Goal: Task Accomplishment & Management: Complete application form

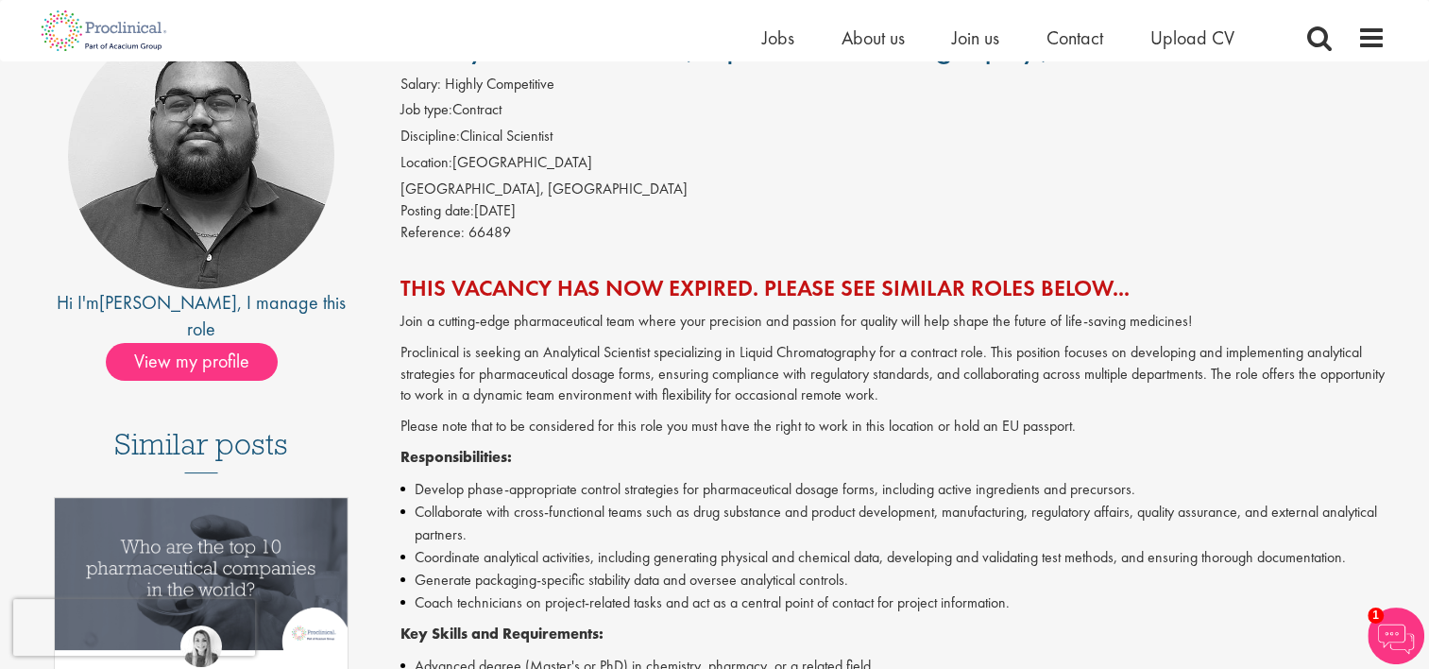
scroll to position [283, 0]
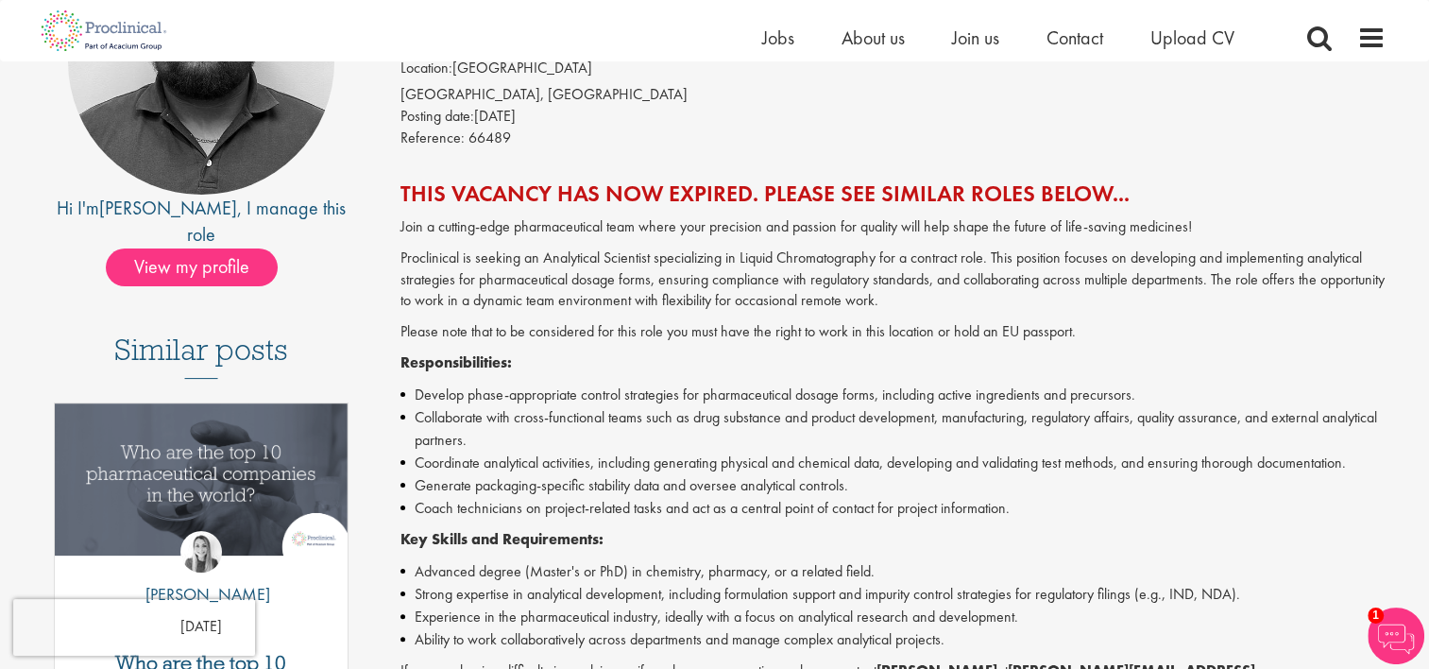
click at [1397, 608] on img at bounding box center [1395, 635] width 57 height 57
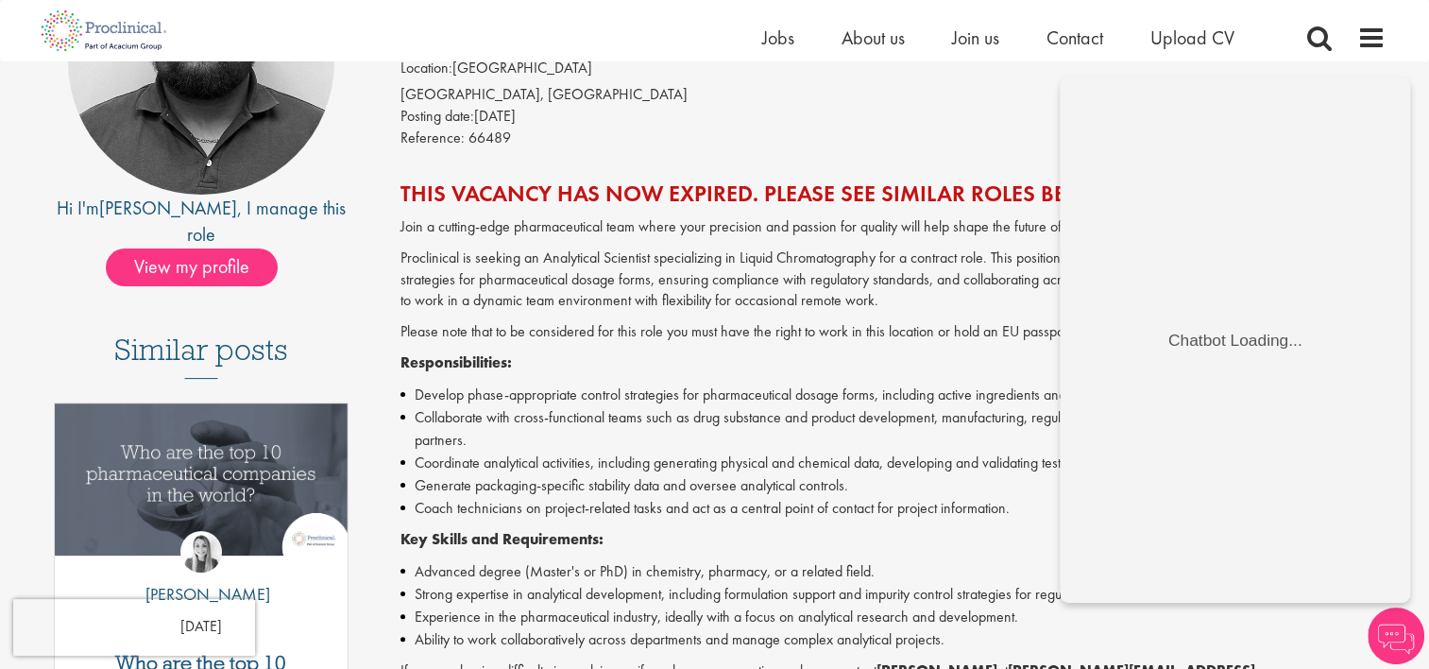
click at [621, 425] on li "Collaborate with cross-functional teams such as drug substance and product deve…" at bounding box center [892, 428] width 985 height 45
click at [740, 416] on li "Collaborate with cross-functional teams such as drug substance and product deve…" at bounding box center [892, 428] width 985 height 45
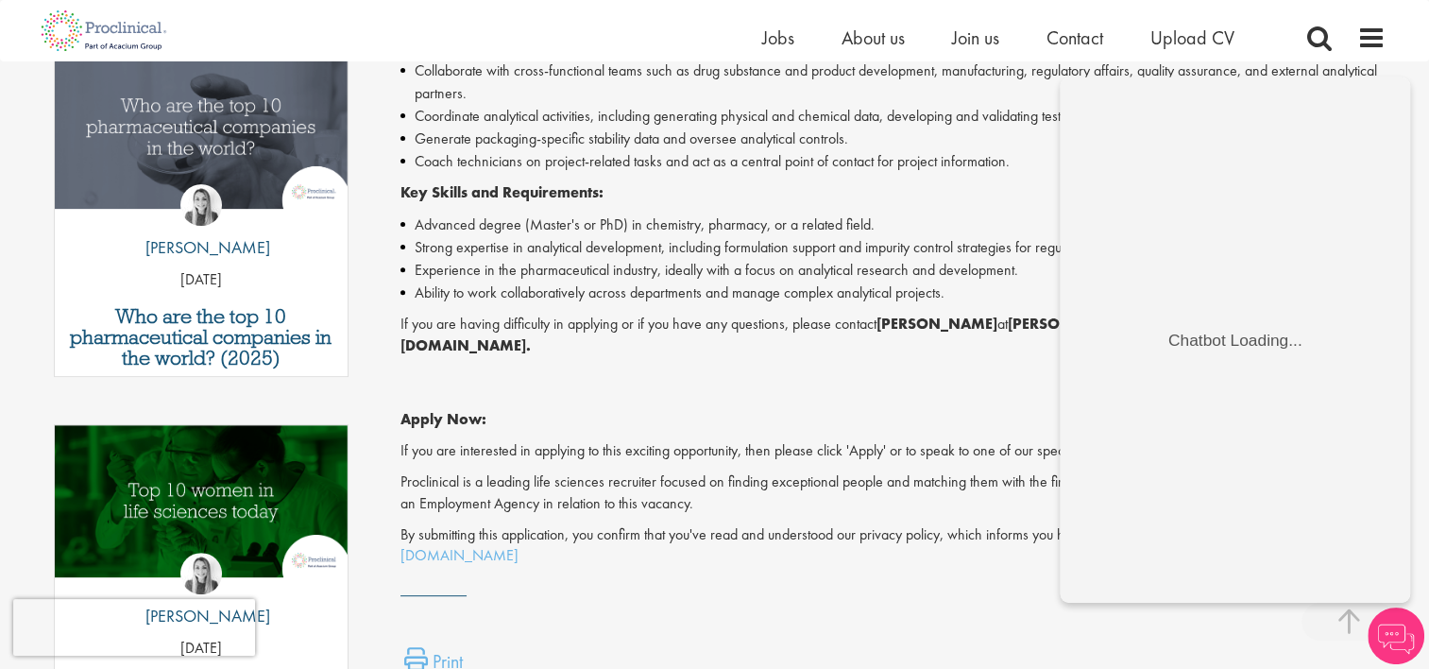
scroll to position [661, 0]
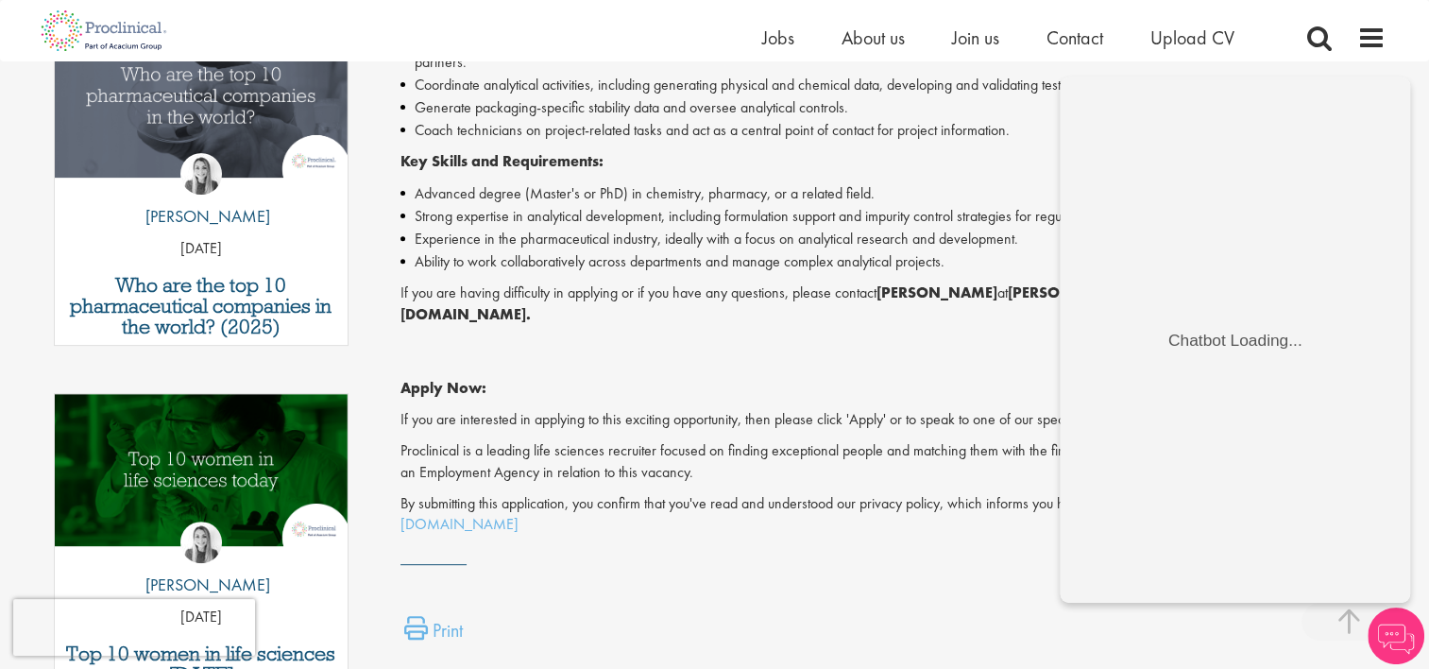
click at [850, 378] on p "Apply Now:" at bounding box center [892, 366] width 985 height 65
click at [1341, 618] on span at bounding box center [1348, 621] width 94 height 38
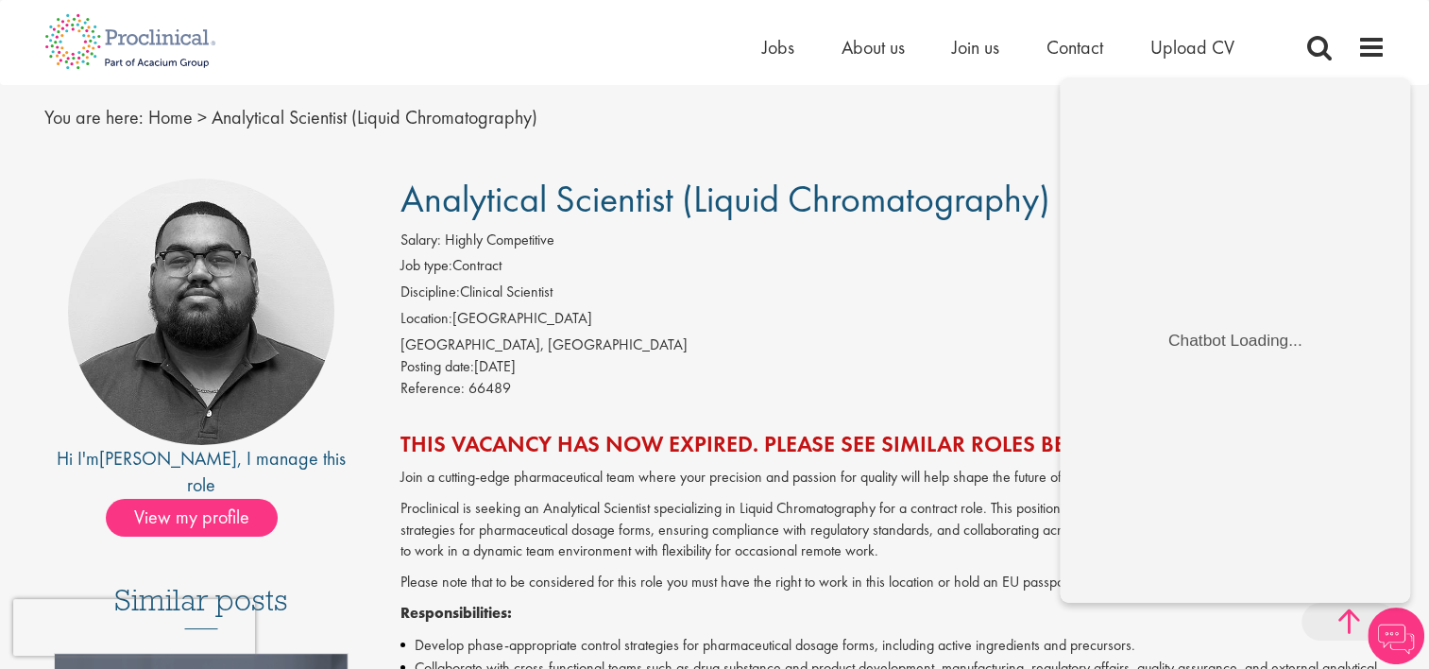
scroll to position [0, 0]
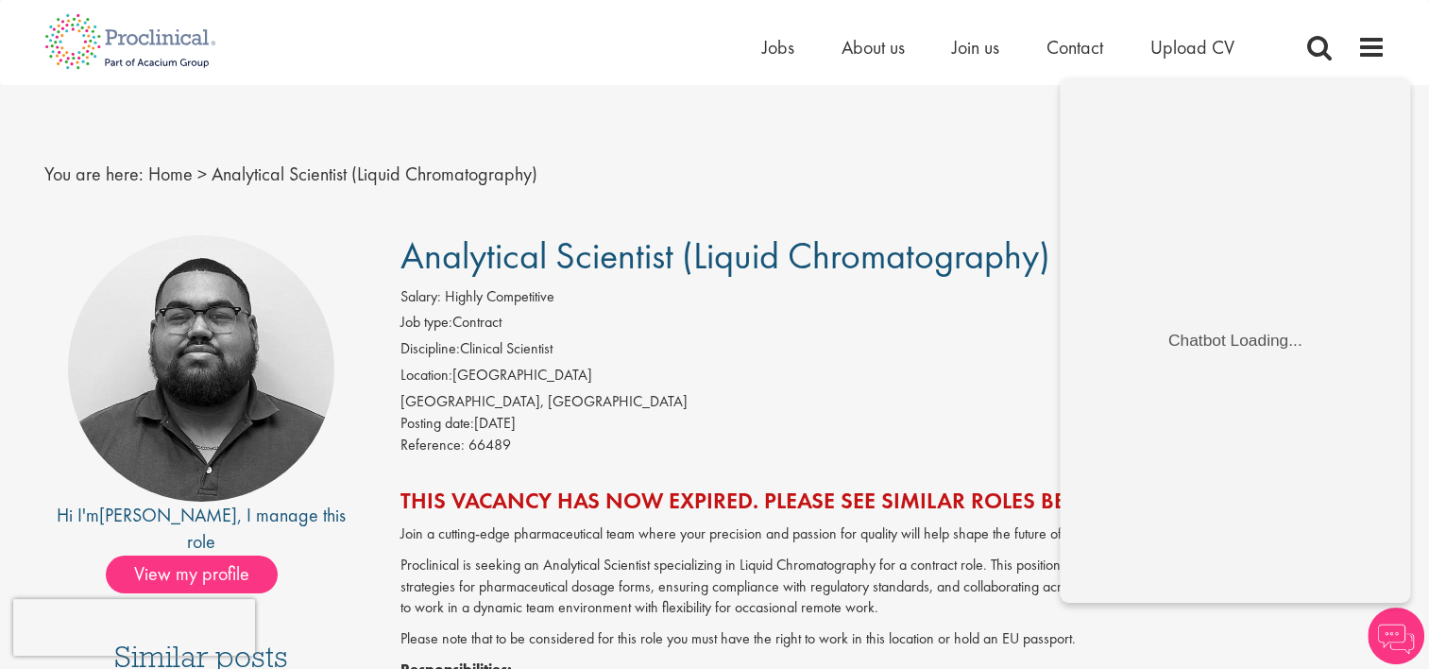
click at [1386, 650] on img at bounding box center [1395, 635] width 57 height 57
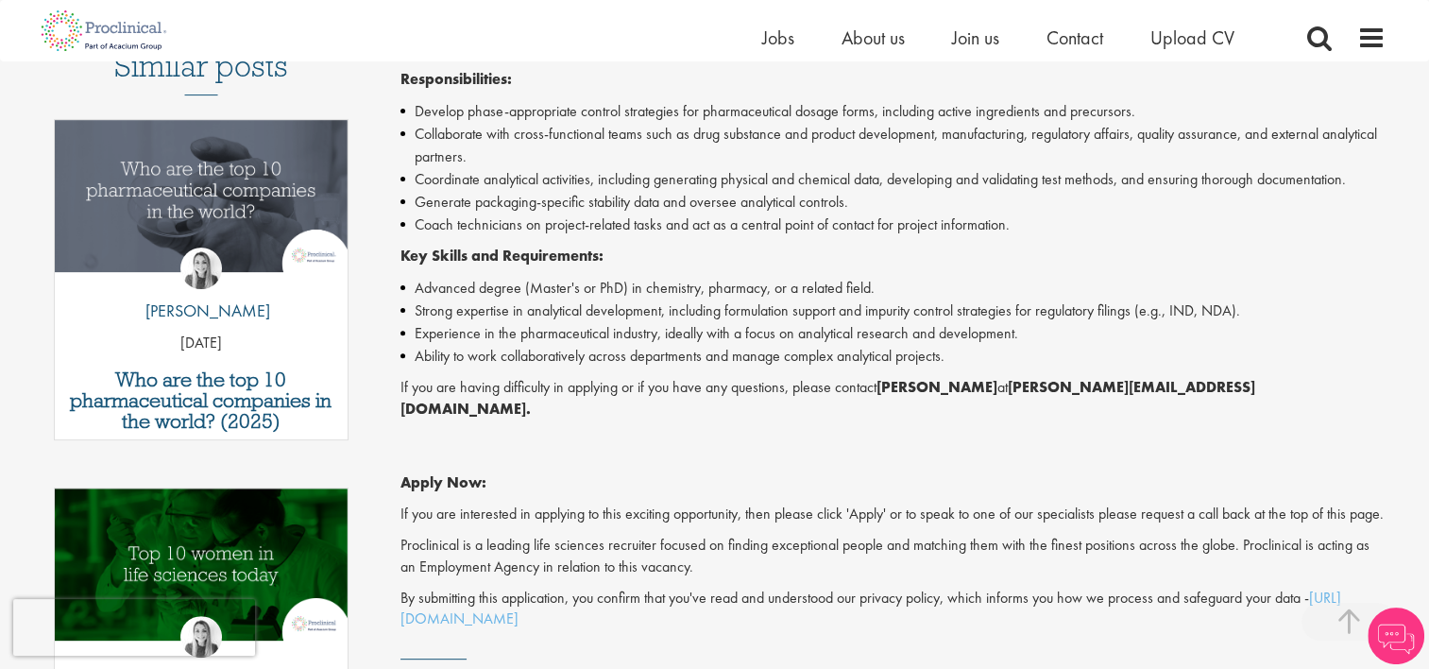
scroll to position [1039, 0]
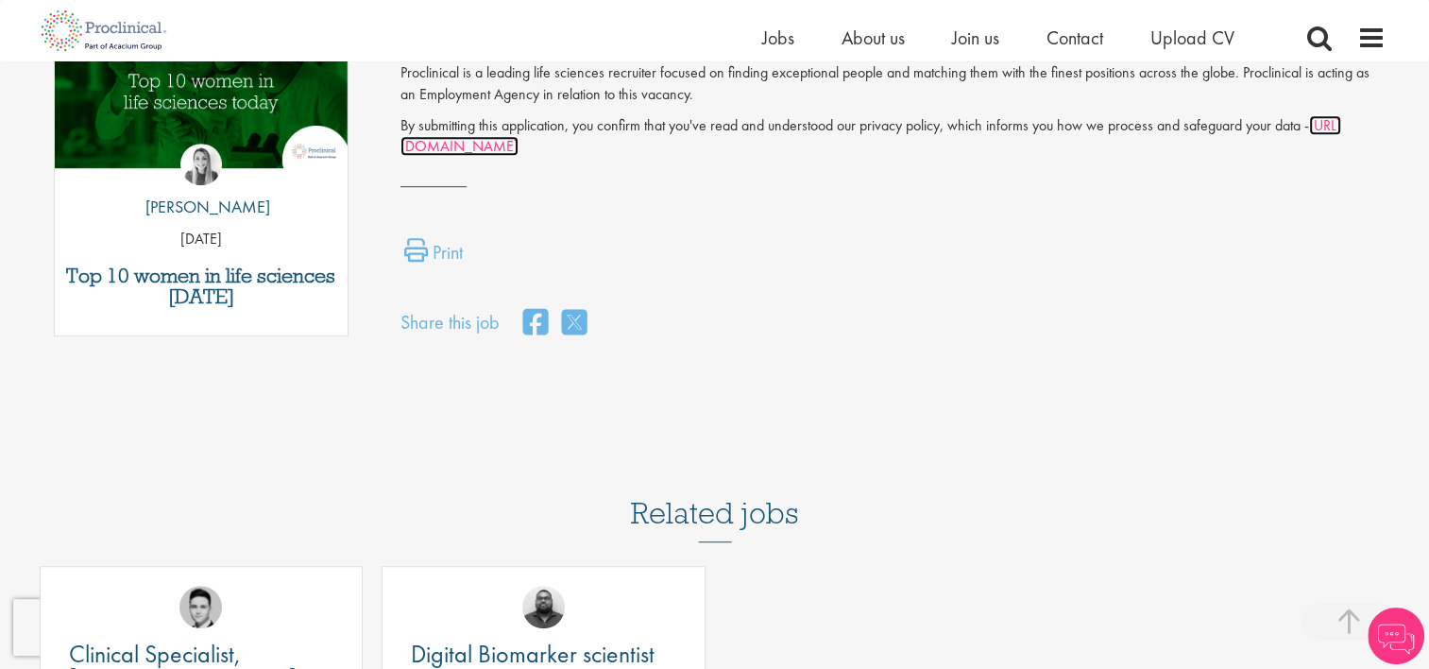
click at [541, 147] on link "[URL][DOMAIN_NAME]" at bounding box center [870, 136] width 940 height 42
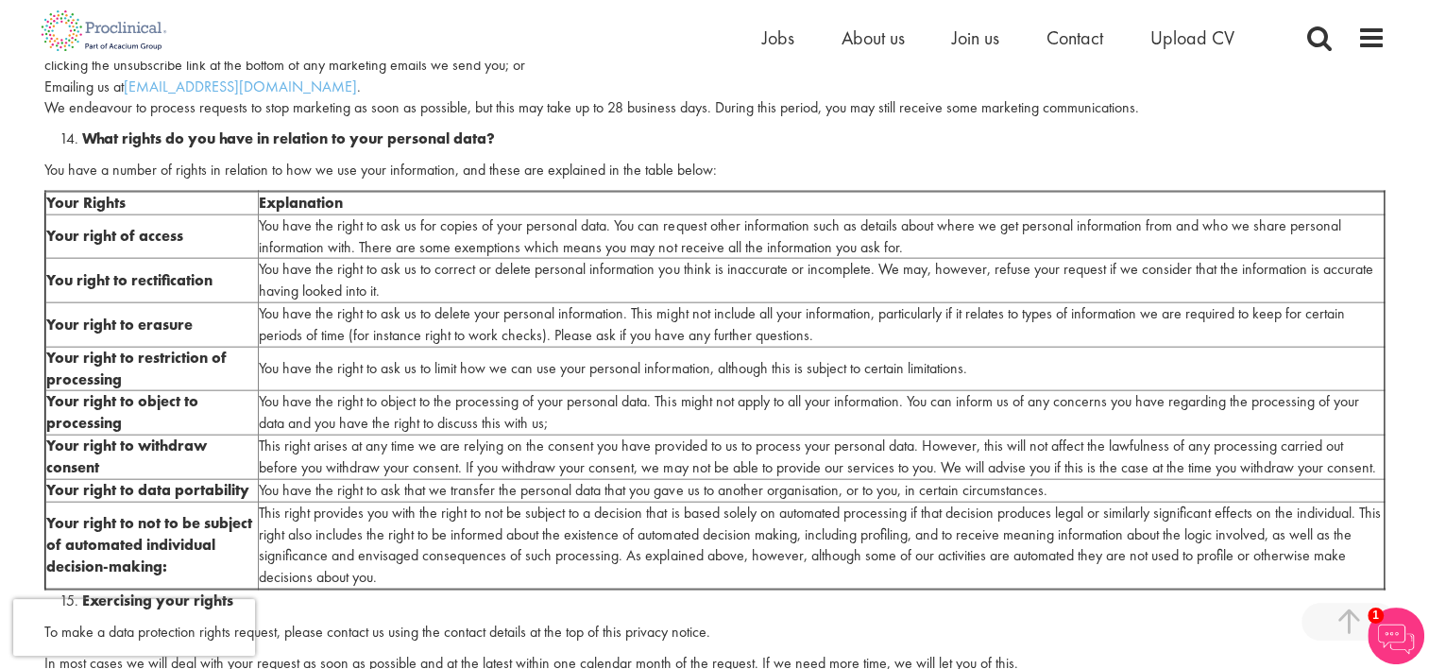
scroll to position [4344, 0]
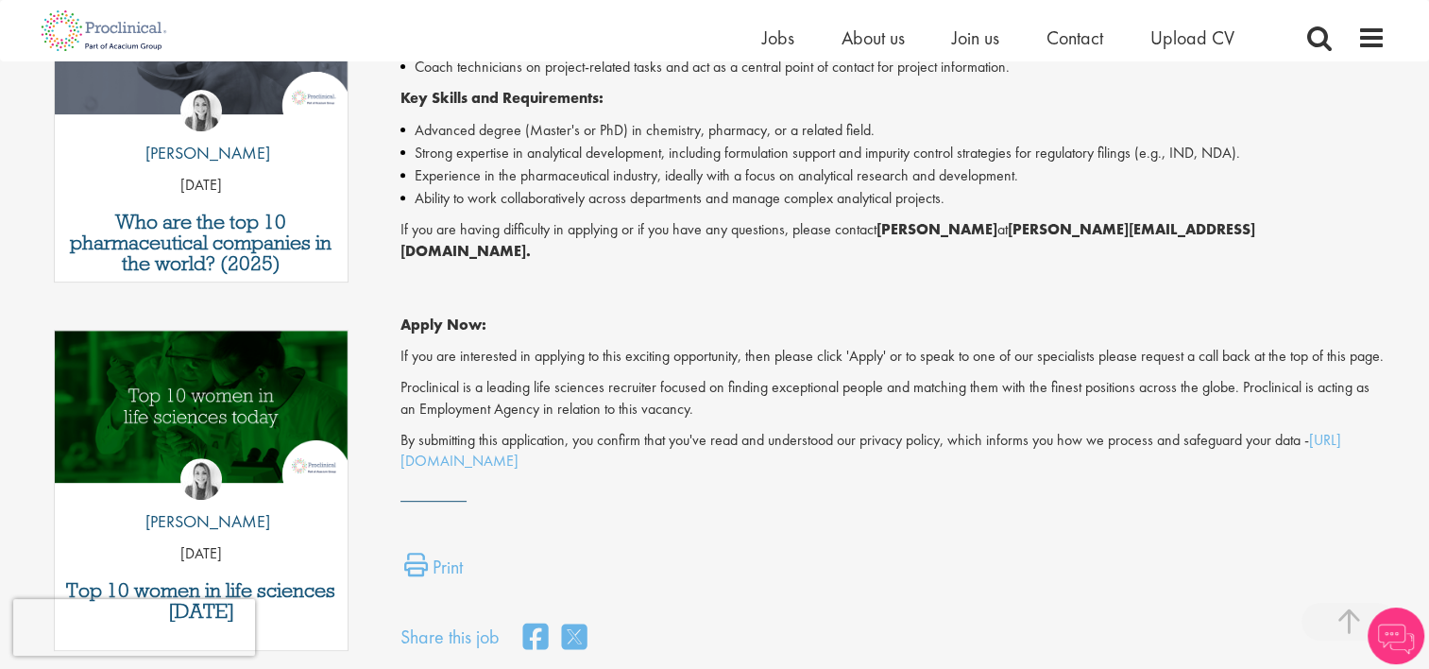
scroll to position [755, 0]
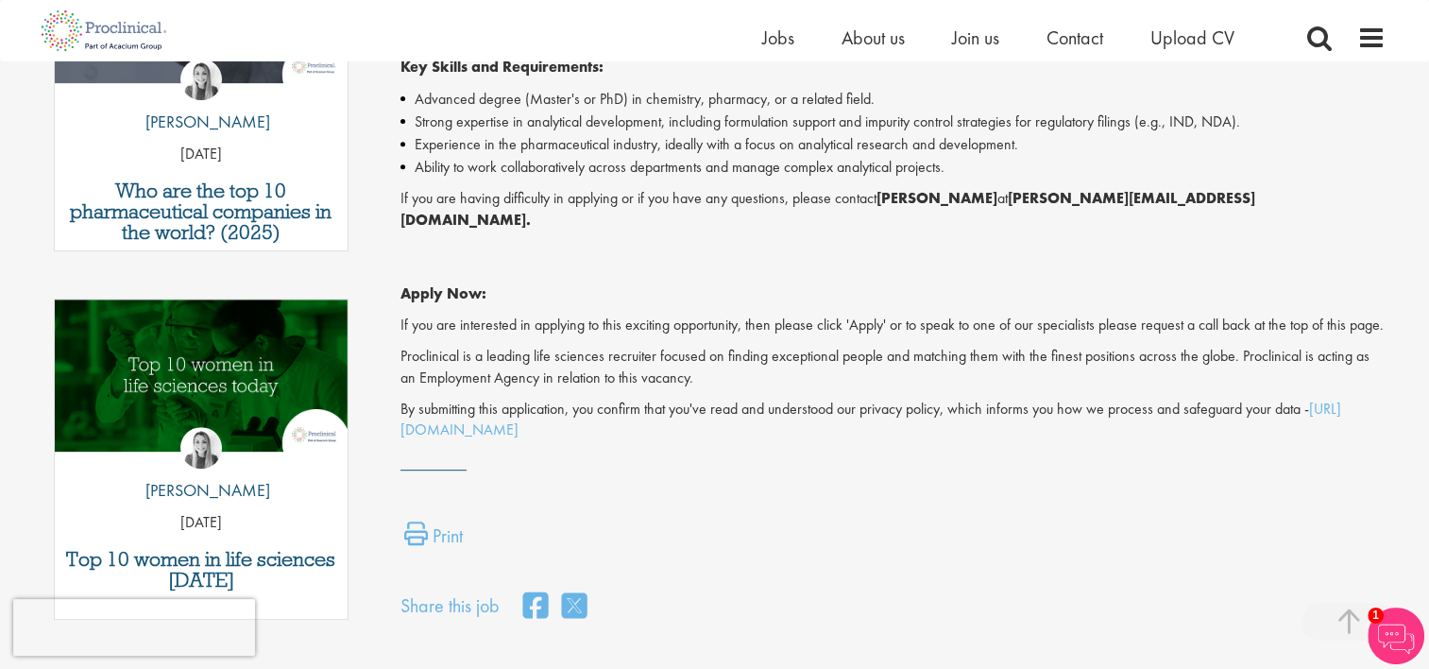
click at [438, 283] on strong "Apply Now:" at bounding box center [443, 293] width 86 height 20
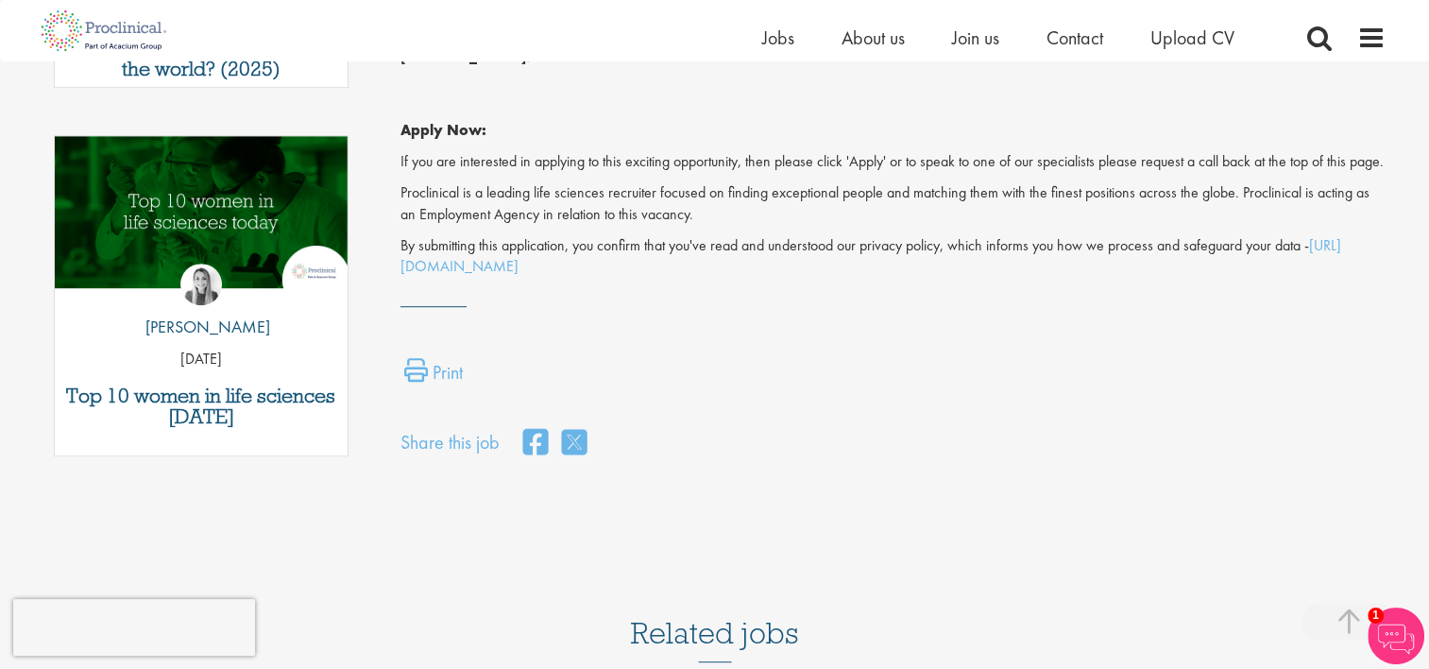
scroll to position [866, 0]
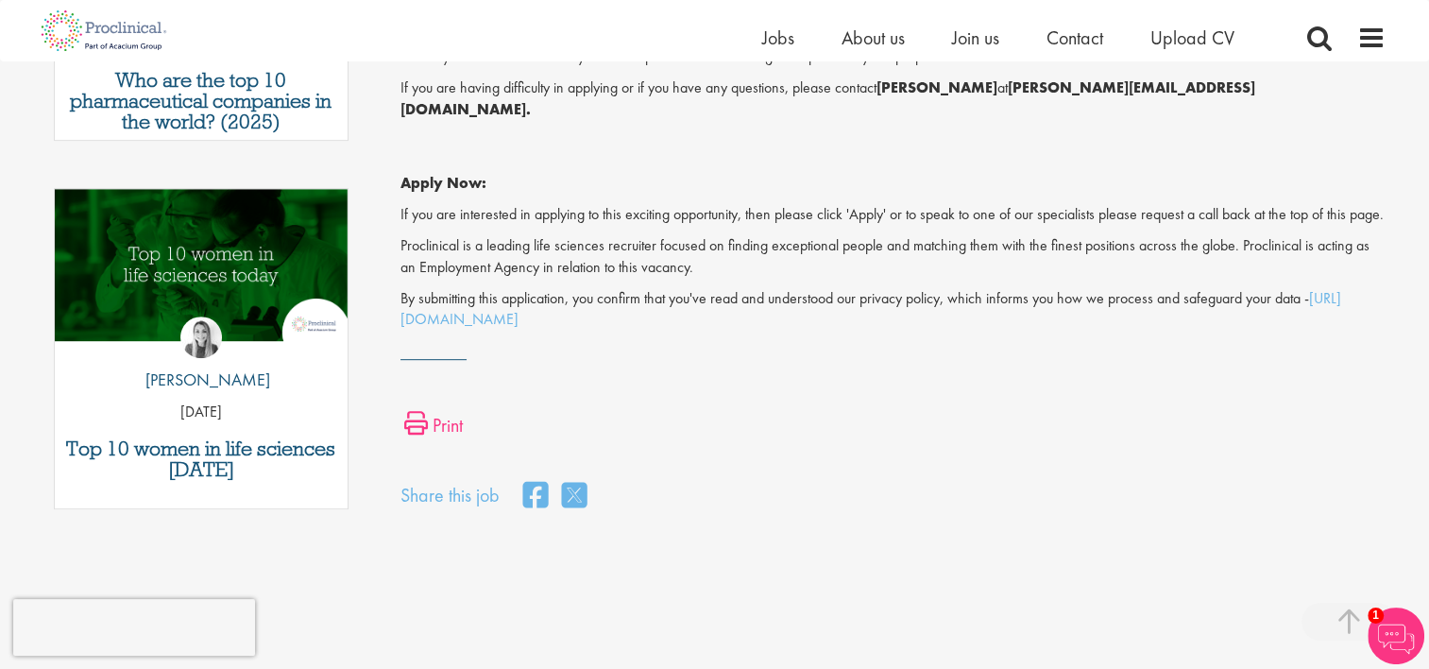
click at [431, 423] on link "Print" at bounding box center [433, 430] width 59 height 38
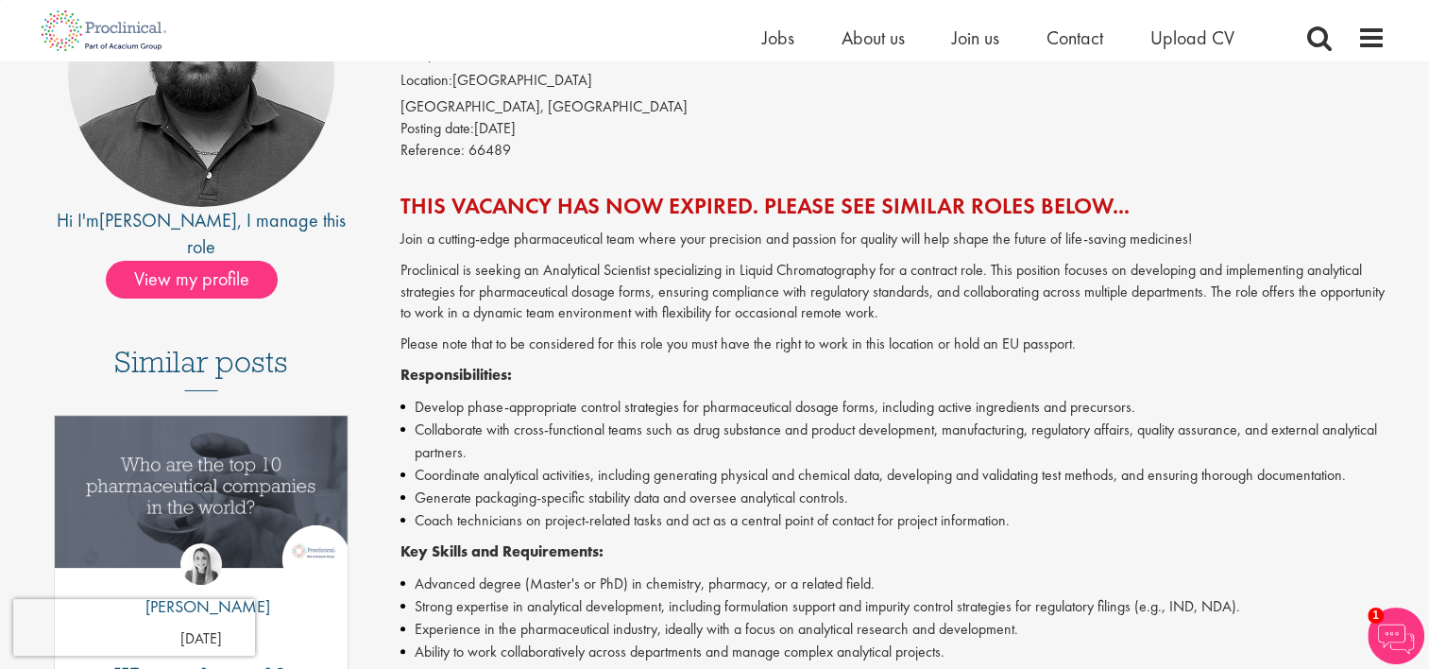
scroll to position [0, 0]
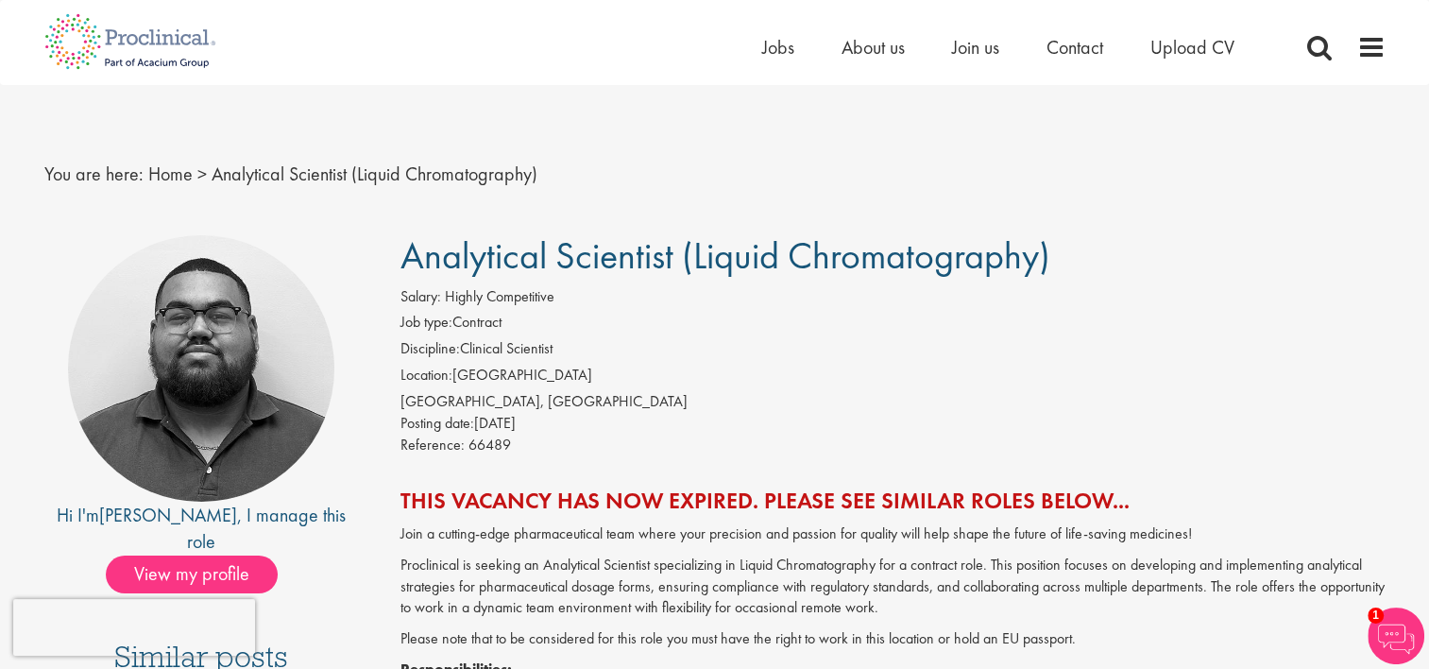
click at [1386, 646] on img at bounding box center [1395, 635] width 57 height 57
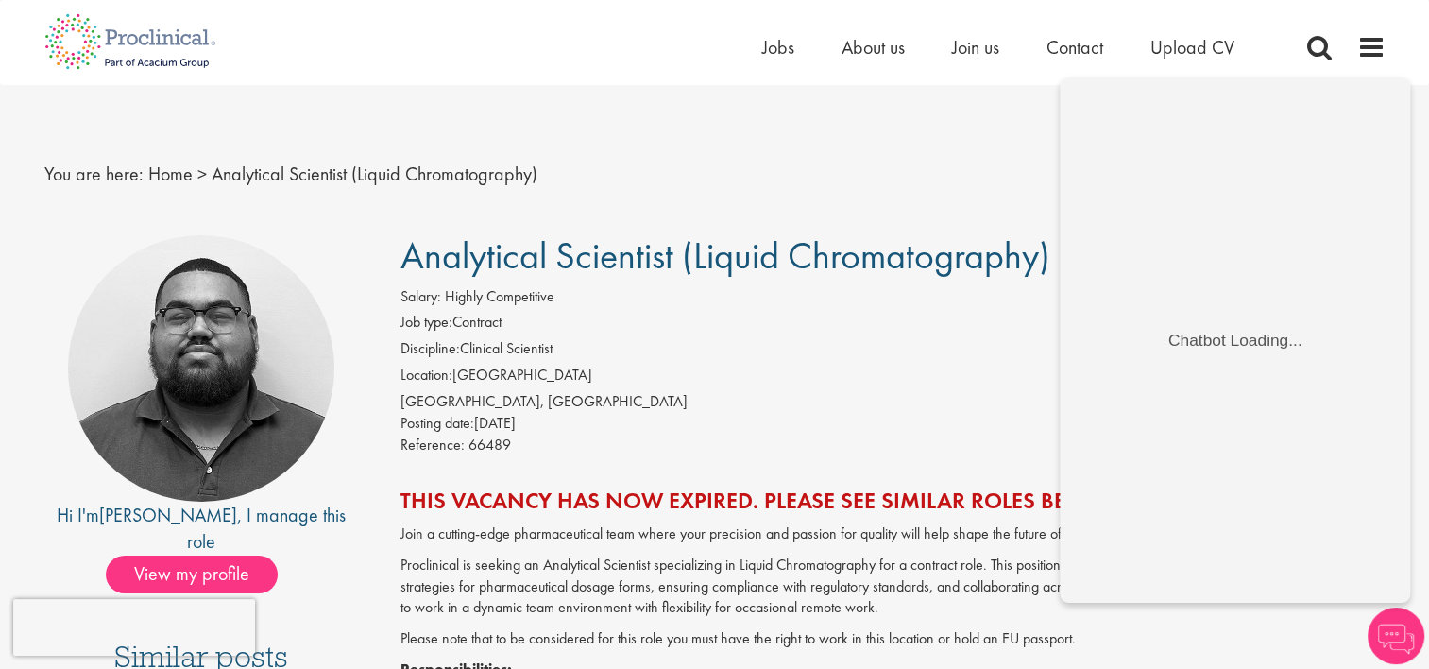
click at [873, 306] on div "Salary: Highly Competitive" at bounding box center [892, 299] width 985 height 26
click at [1361, 57] on span at bounding box center [1371, 47] width 28 height 28
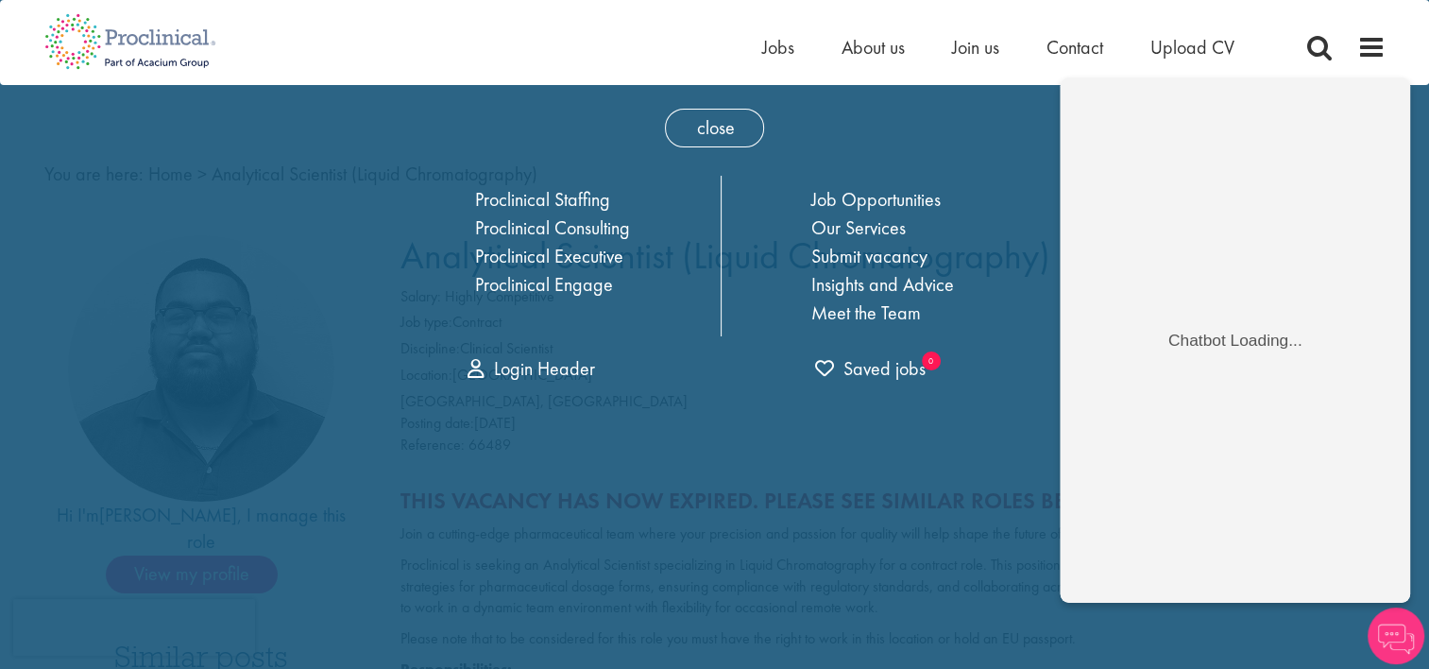
click at [1363, 57] on span at bounding box center [1371, 47] width 28 height 28
click at [1386, 657] on img at bounding box center [1395, 635] width 57 height 57
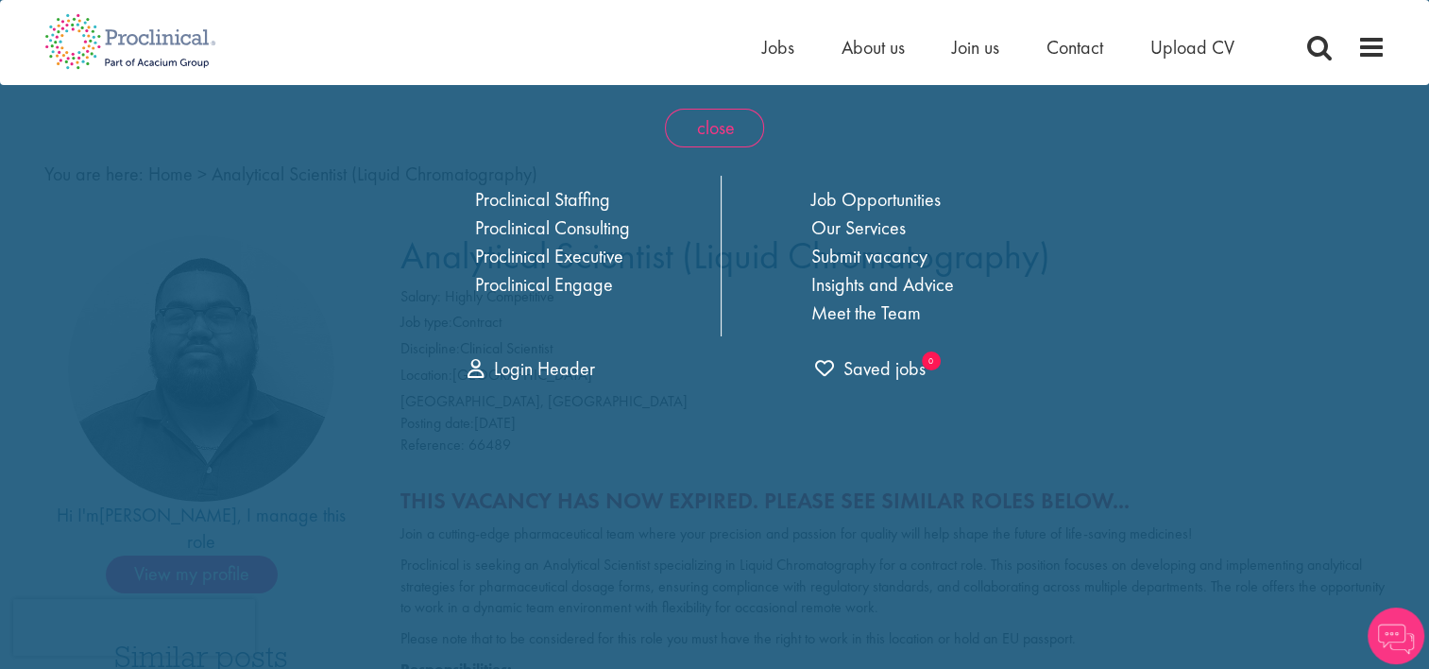
click at [703, 139] on span "close" at bounding box center [714, 128] width 99 height 39
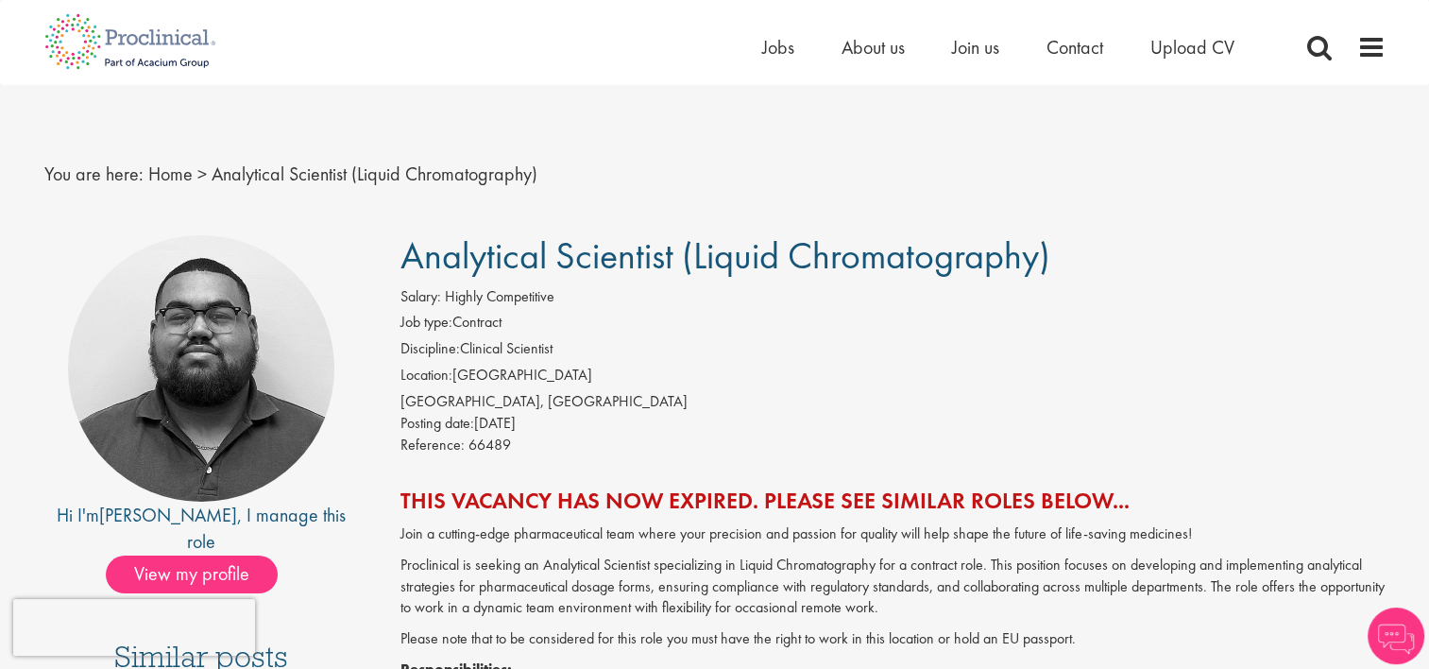
click at [1167, 15] on div "Home Jobs About us Join us Contact Upload CV" at bounding box center [707, 35] width 1355 height 71
click at [1177, 45] on span "Upload CV" at bounding box center [1192, 47] width 84 height 25
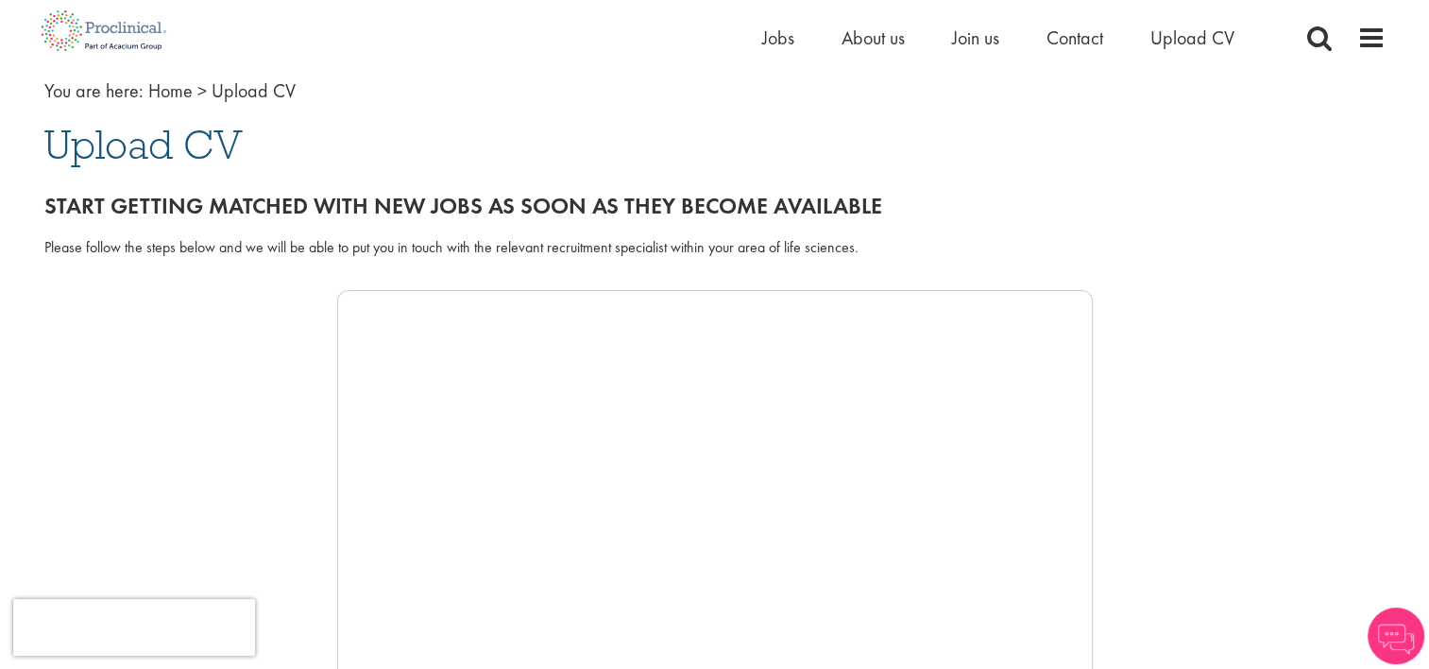
scroll to position [283, 0]
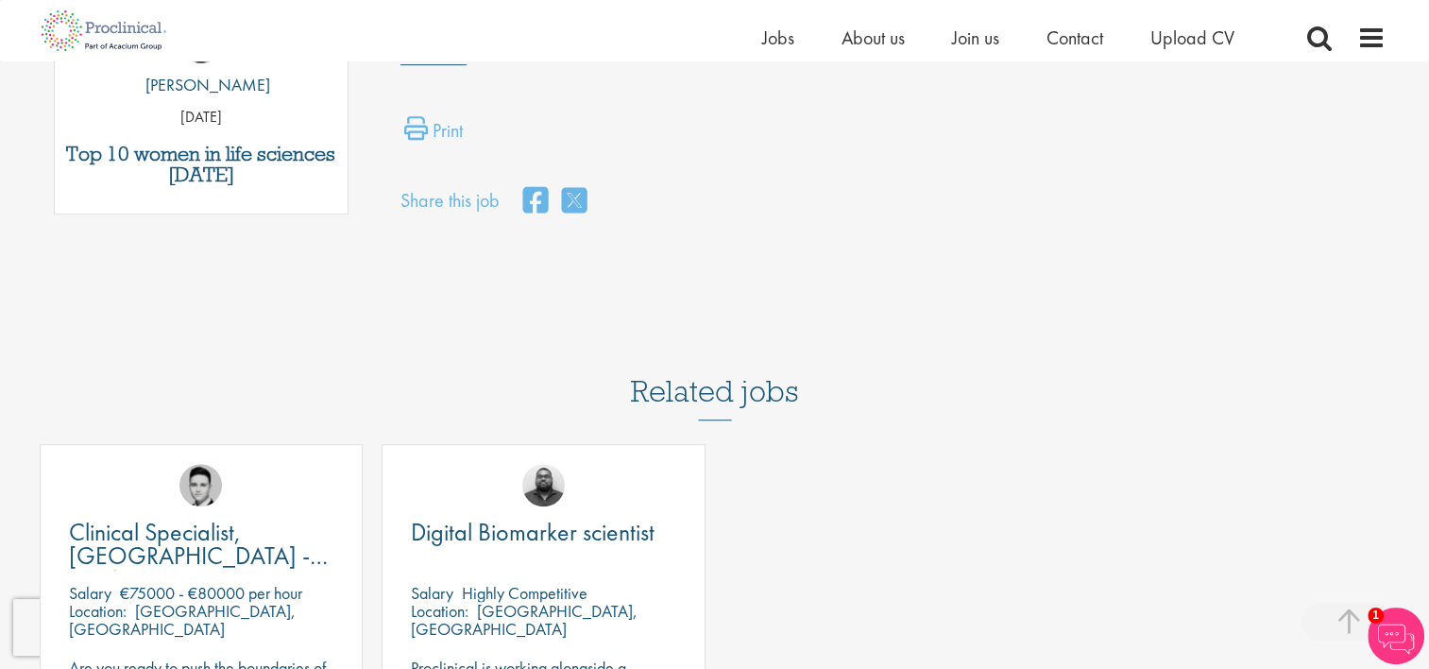
scroll to position [1228, 0]
